Goal: Contribute content

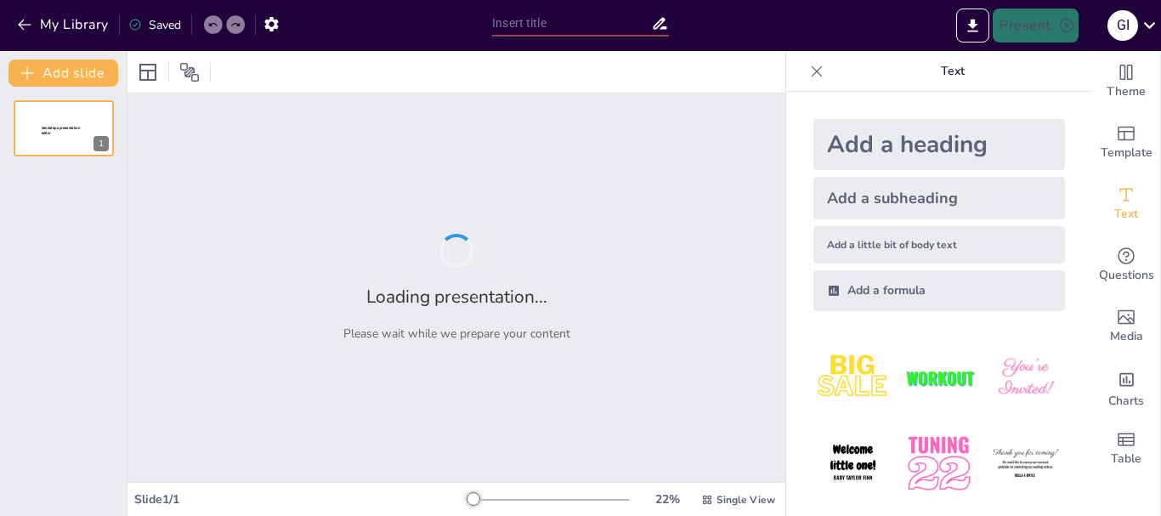
type input "EXPROPIACION PETROLERA 1938: NACIONALISMO ECONOMICO, SOBERANIA ENERGETICA"
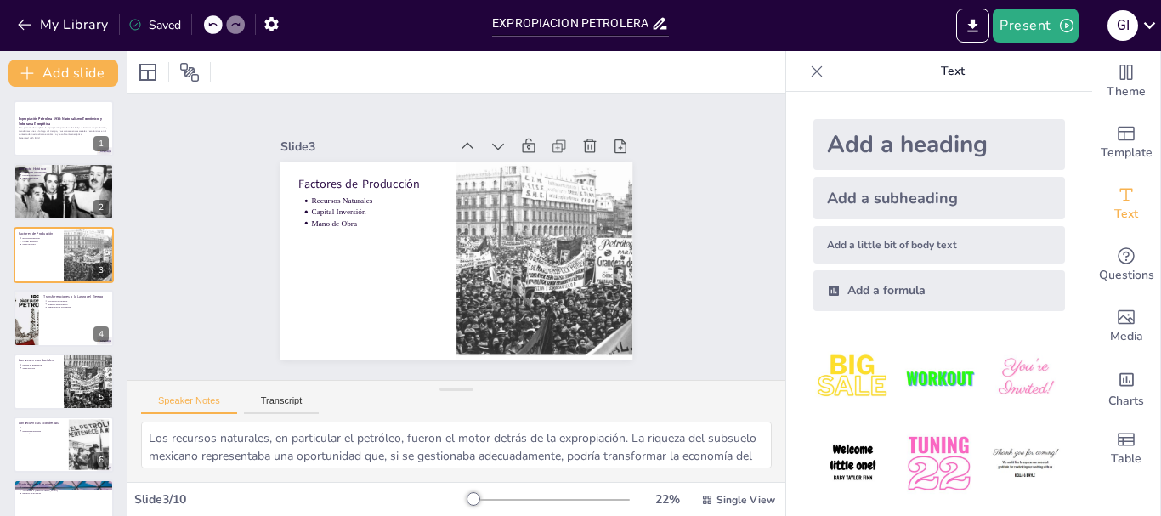
type textarea "El contexto de nacionalismo en [GEOGRAPHIC_DATA] durante la expropiación petrol…"
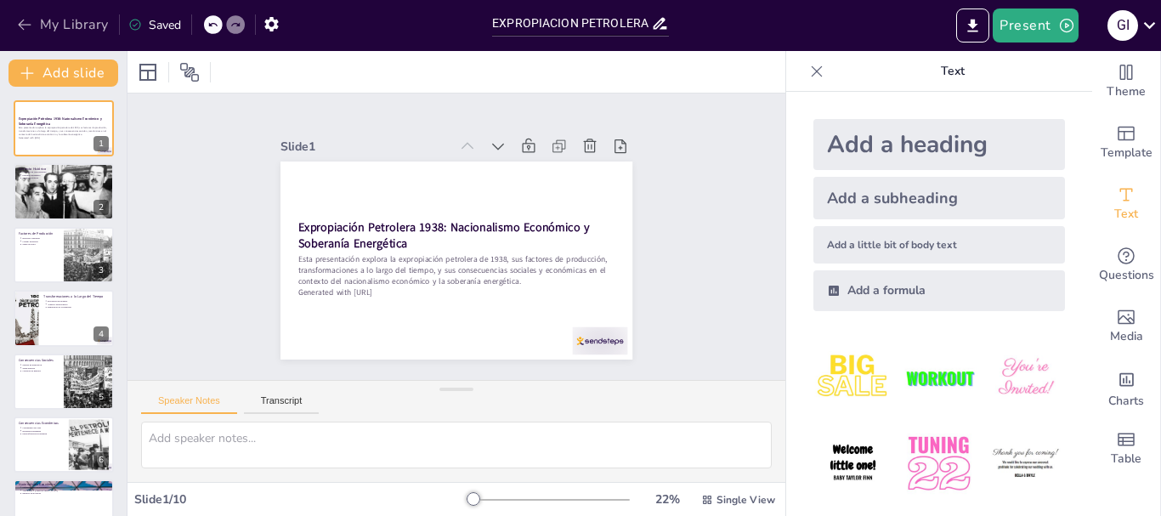
click at [14, 25] on button "My Library" at bounding box center [64, 24] width 103 height 27
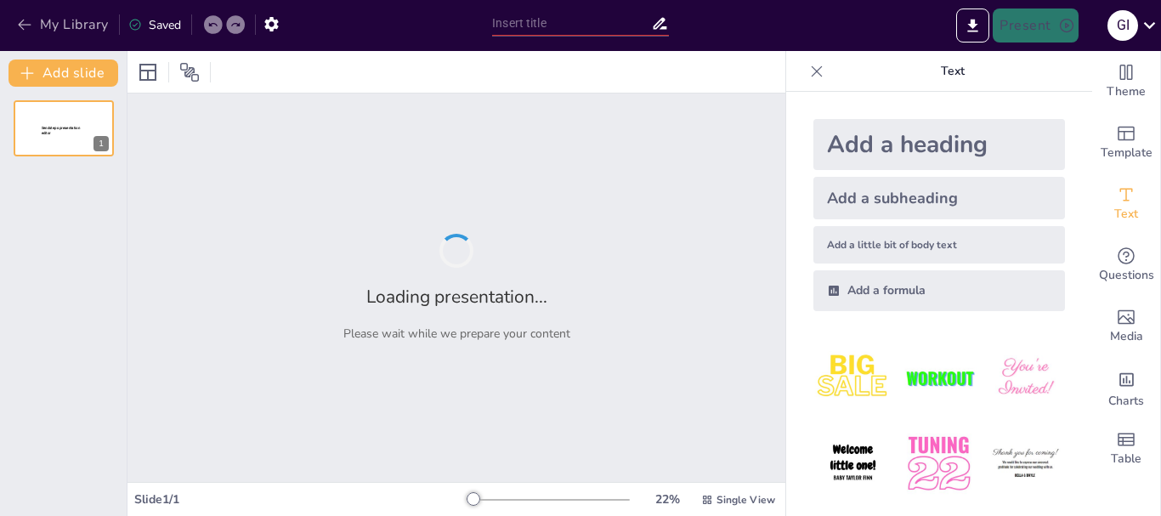
type input "EXPROPIACION PETROLERA 1938: NACIONALISMO ECONOMICO, SOBERANIA ENERGETICA"
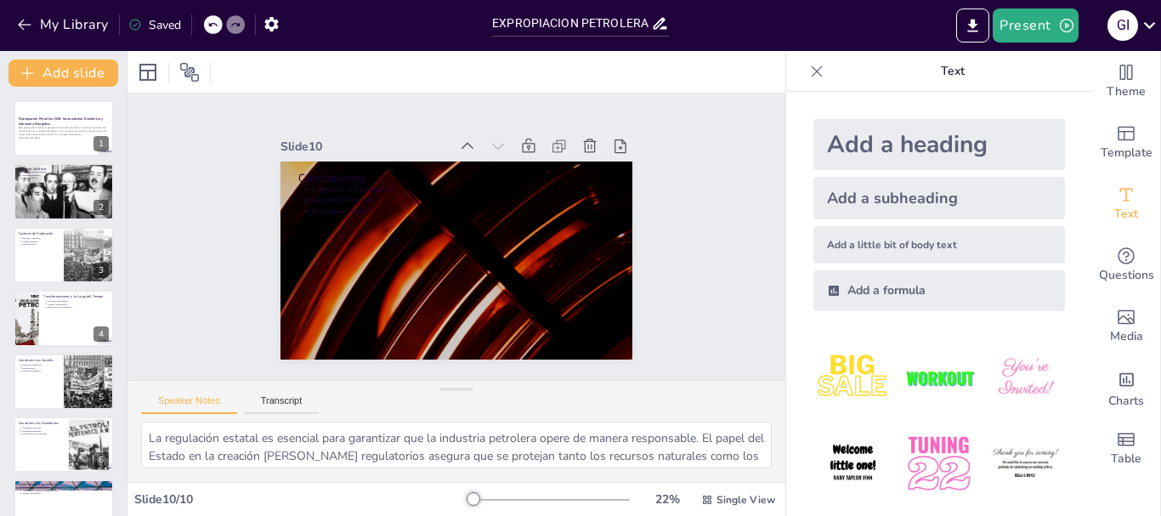
type textarea "El legado de la expropiación petrolera es evidente en la actualidad, donde la s…"
click at [29, 24] on icon "button" at bounding box center [24, 24] width 17 height 17
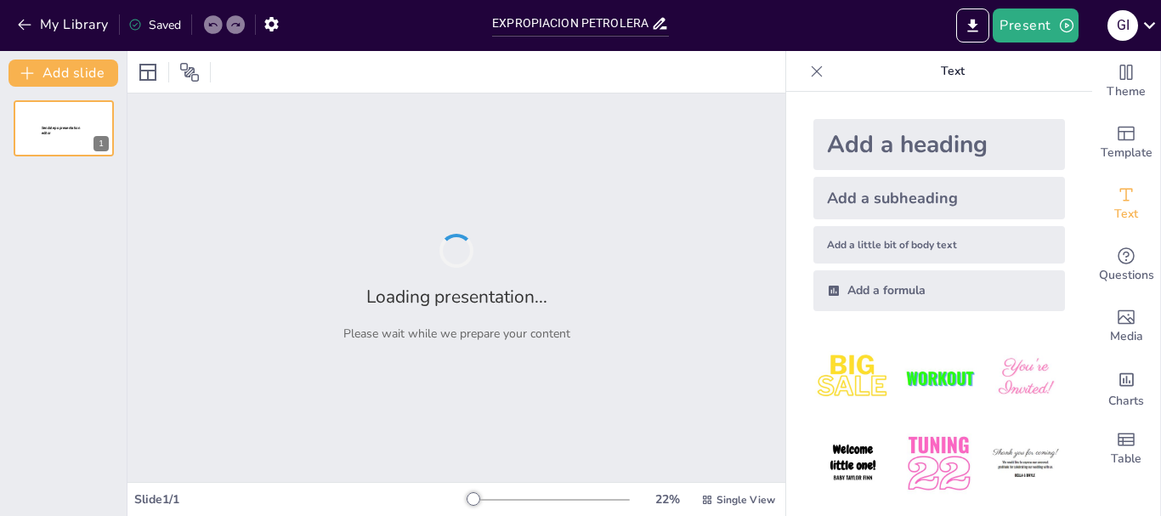
type input "EXPROPIACION PETROLERA 1938: NACIONALISMO ECONOMICO, SOBERANIA ENERGETICA"
